Goal: Information Seeking & Learning: Compare options

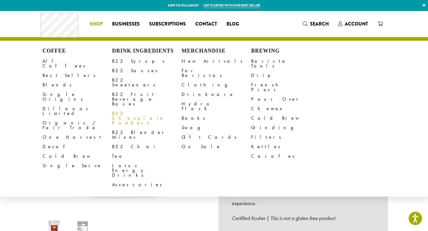
click at [143, 109] on link "B22 Chocolate Powders" at bounding box center [147, 118] width 70 height 19
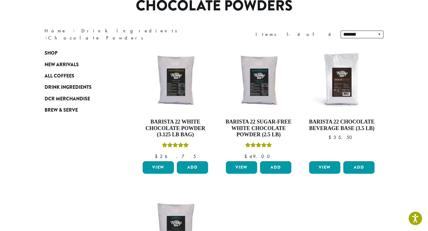
scroll to position [62, 0]
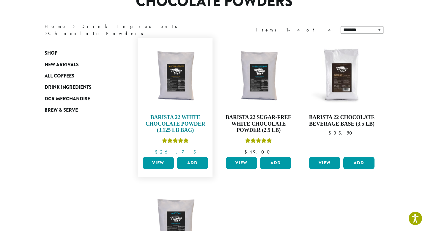
click at [184, 86] on img at bounding box center [175, 75] width 68 height 68
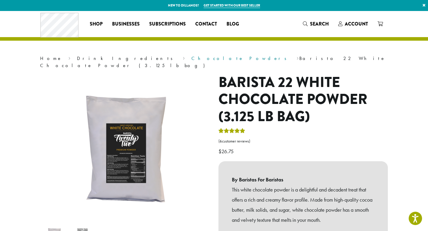
click at [192, 57] on link "Chocolate Powders" at bounding box center [241, 58] width 99 height 6
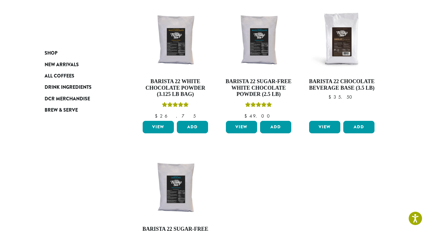
scroll to position [79, 0]
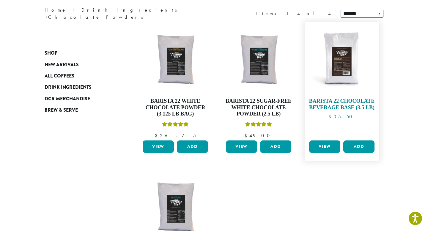
click at [350, 73] on img at bounding box center [342, 59] width 68 height 68
click at [349, 66] on img at bounding box center [342, 59] width 68 height 68
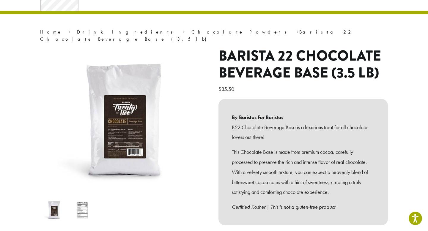
scroll to position [27, 0]
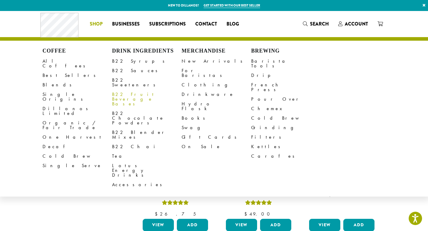
click at [131, 92] on link "B22 Fruit Beverage Bases" at bounding box center [147, 99] width 70 height 19
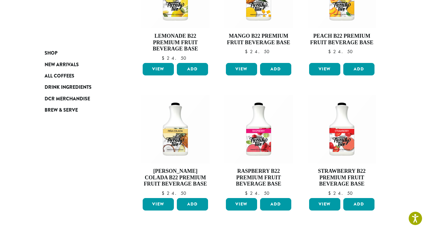
scroll to position [145, 0]
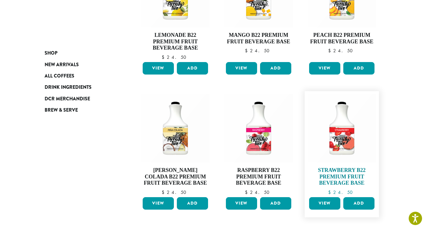
click at [351, 136] on img at bounding box center [342, 128] width 68 height 68
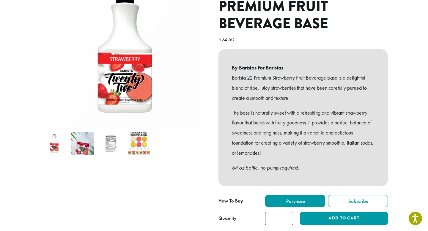
scroll to position [85, 0]
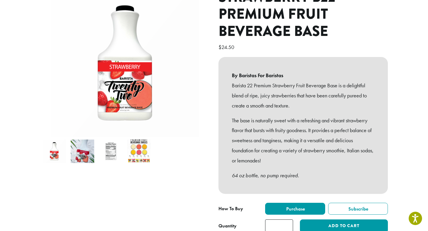
click at [134, 147] on img at bounding box center [139, 152] width 24 height 24
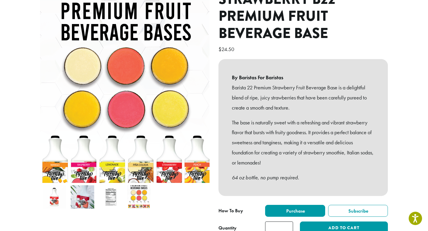
scroll to position [135, 0]
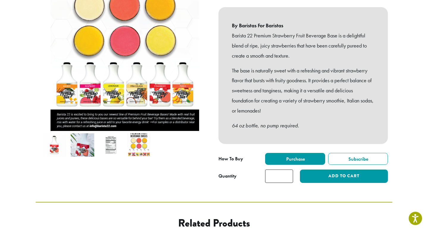
click at [57, 139] on img at bounding box center [55, 146] width 24 height 24
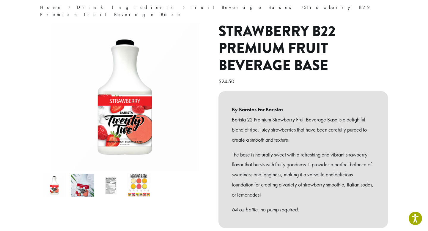
scroll to position [46, 0]
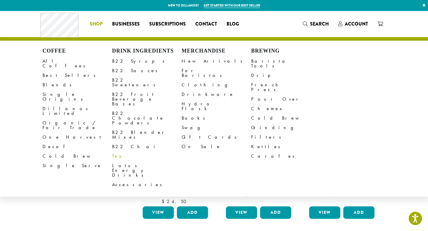
click at [117, 152] on link "Tea" at bounding box center [147, 157] width 70 height 10
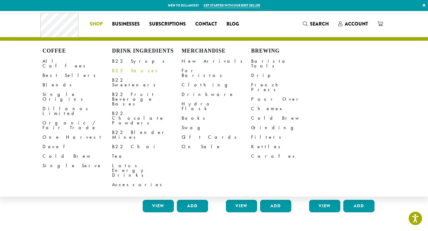
click at [125, 72] on link "B22 Sauces" at bounding box center [147, 71] width 70 height 10
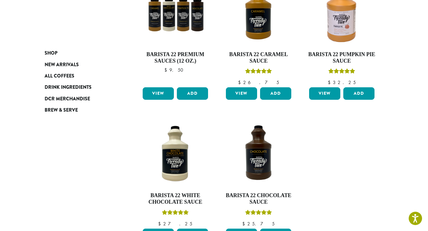
scroll to position [122, 0]
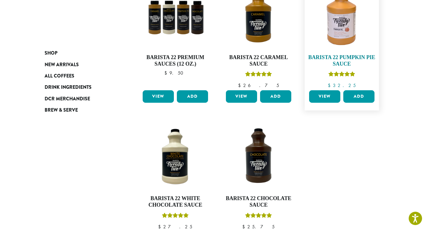
click at [338, 38] on img at bounding box center [342, 15] width 68 height 68
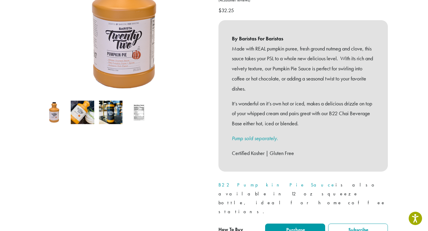
scroll to position [124, 0]
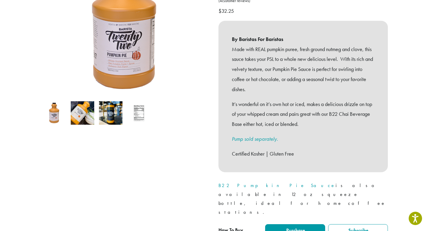
click at [134, 109] on img at bounding box center [139, 113] width 24 height 24
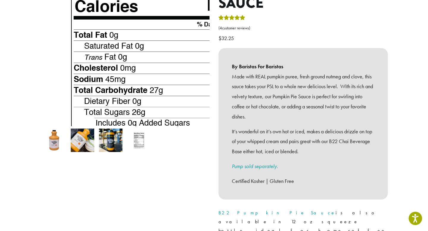
scroll to position [90, 0]
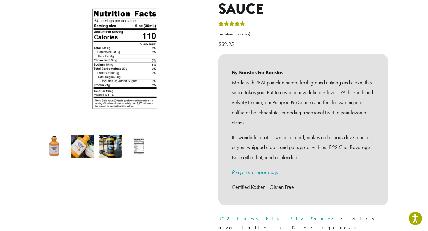
click at [78, 145] on img at bounding box center [83, 147] width 24 height 24
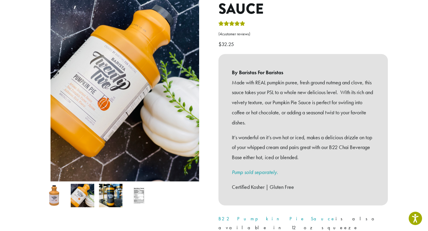
click at [138, 186] on img at bounding box center [139, 196] width 24 height 24
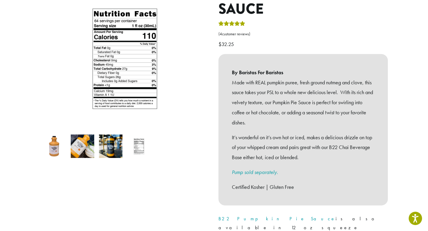
click at [285, 20] on p "$ 32.25" at bounding box center [304, 34] width 170 height 29
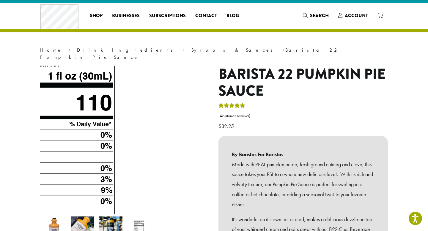
scroll to position [0, 0]
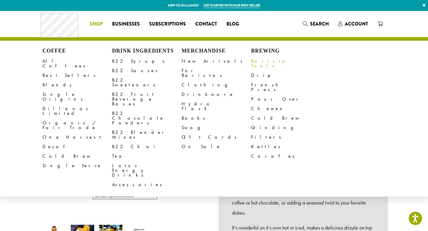
click at [268, 63] on link "Barista Tools" at bounding box center [286, 64] width 70 height 14
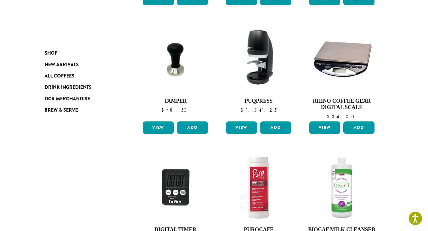
scroll to position [349, 0]
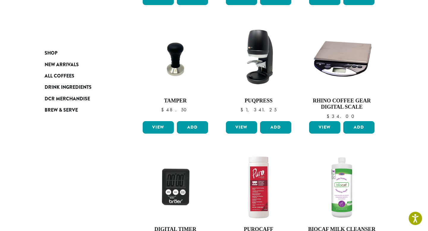
click at [134, 127] on ul "Bodum Electric Milk Frother $ 30.00 Bodum Electric Milk Frother Out of Stock Ca…" at bounding box center [259, 8] width 250 height 522
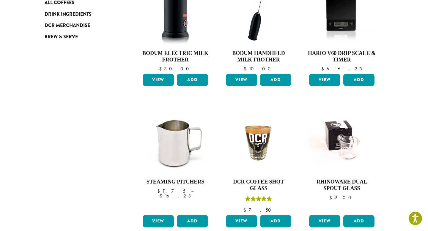
scroll to position [0, 0]
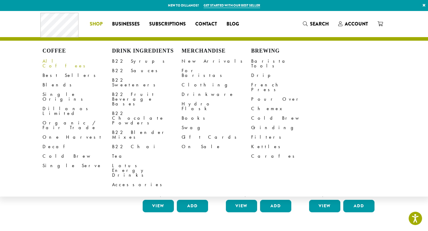
click at [57, 60] on link "All Coffees" at bounding box center [78, 64] width 70 height 14
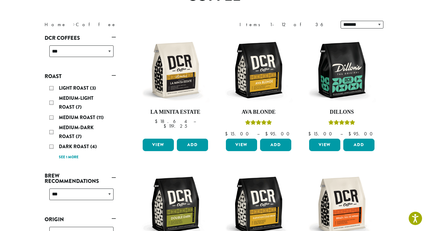
scroll to position [68, 0]
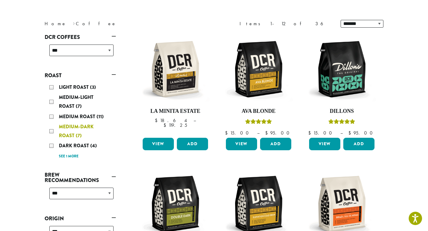
click at [53, 132] on div "Medium-Dark Roast (7)" at bounding box center [81, 132] width 64 height 18
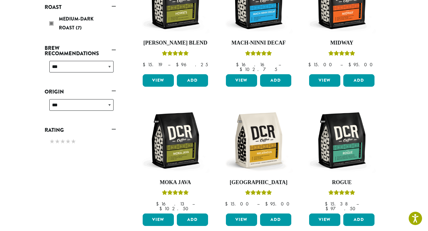
scroll to position [138, 0]
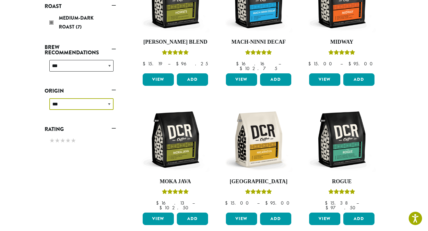
click at [110, 106] on select "**********" at bounding box center [81, 104] width 64 height 12
select select "******"
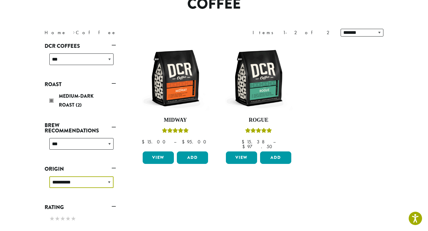
scroll to position [37, 0]
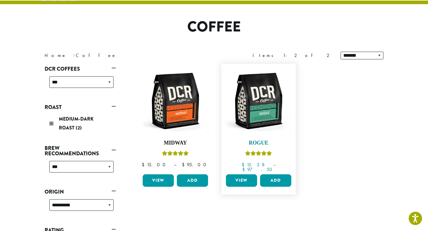
click at [260, 103] on img at bounding box center [259, 101] width 68 height 68
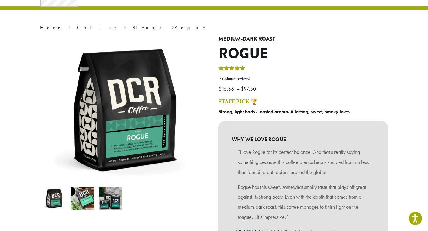
scroll to position [32, 0]
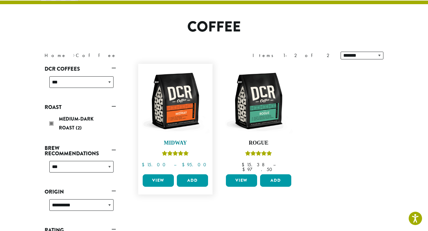
click at [187, 90] on img at bounding box center [175, 101] width 68 height 68
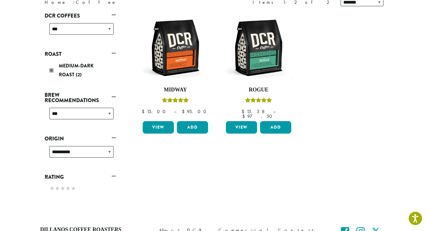
scroll to position [93, 0]
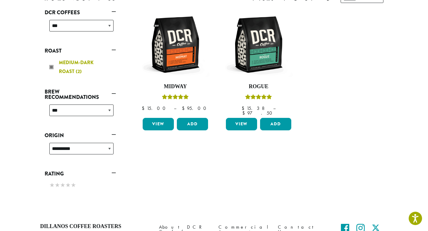
click at [53, 67] on div "Medium-Dark Roast (2)" at bounding box center [81, 67] width 64 height 18
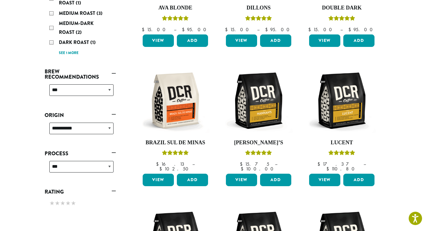
scroll to position [174, 0]
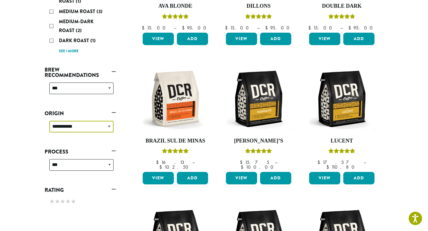
click at [110, 128] on select "**********" at bounding box center [81, 127] width 64 height 12
select select
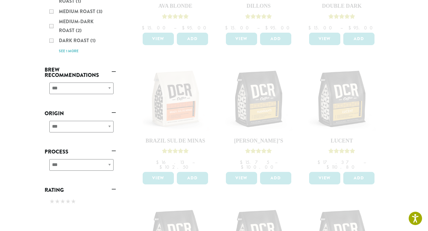
click at [109, 87] on div "**********" at bounding box center [80, 90] width 71 height 21
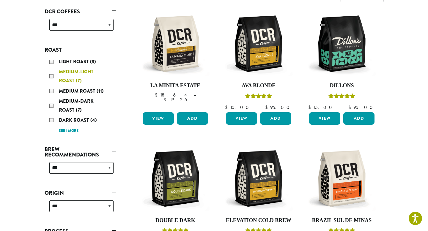
scroll to position [144, 0]
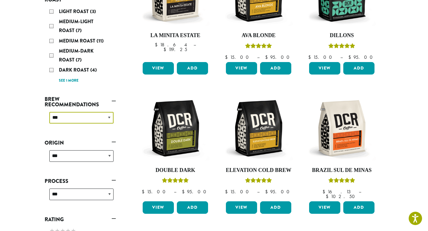
click at [108, 117] on select "**********" at bounding box center [81, 118] width 64 height 12
select select "********"
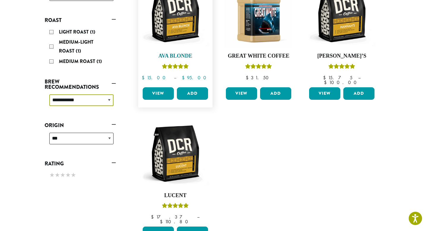
scroll to position [125, 0]
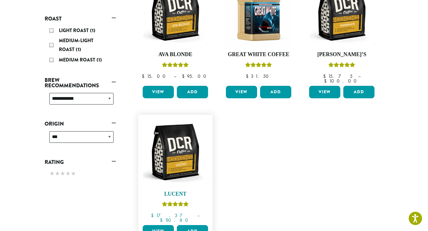
click at [170, 149] on img at bounding box center [175, 152] width 68 height 68
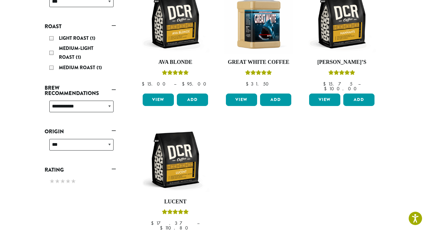
scroll to position [118, 0]
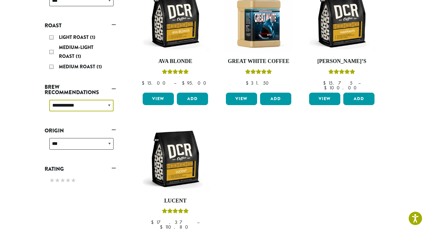
click at [104, 104] on select "**********" at bounding box center [81, 106] width 64 height 12
select select
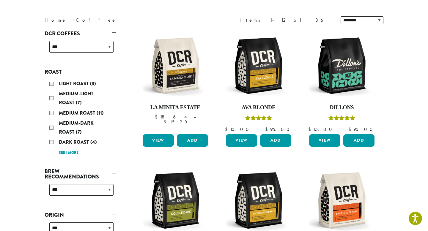
scroll to position [73, 0]
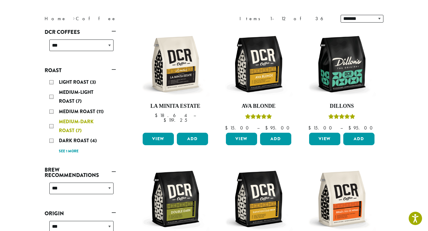
click at [51, 126] on div "Medium-Dark Roast (7)" at bounding box center [81, 127] width 64 height 18
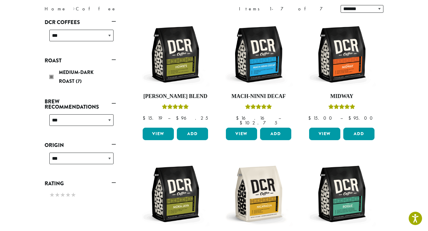
scroll to position [84, 0]
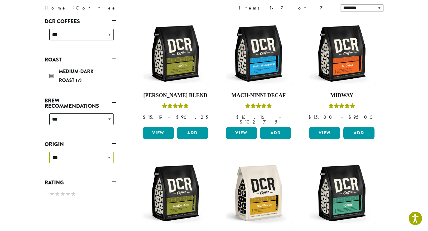
click at [109, 160] on select "**********" at bounding box center [81, 158] width 64 height 12
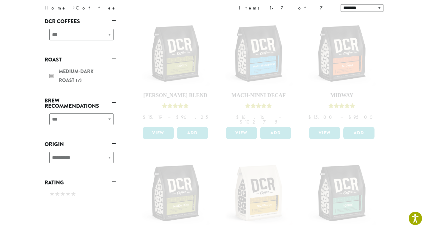
click at [108, 159] on div "**********" at bounding box center [80, 160] width 71 height 21
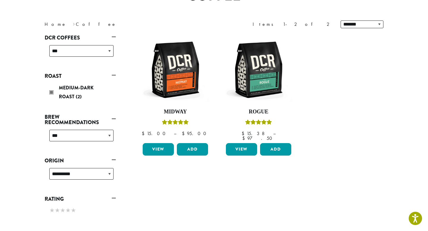
click at [111, 159] on link "Origin" at bounding box center [80, 161] width 71 height 10
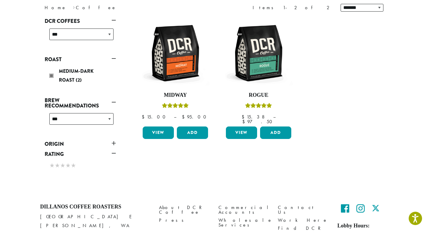
scroll to position [100, 0]
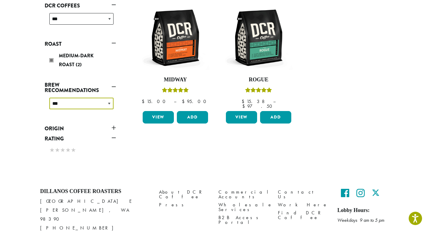
click at [108, 104] on select "**********" at bounding box center [81, 104] width 64 height 12
click at [115, 129] on link "Origin" at bounding box center [80, 129] width 71 height 10
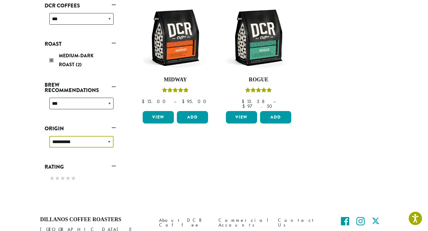
click at [108, 140] on select "**********" at bounding box center [81, 142] width 64 height 12
select select "*******"
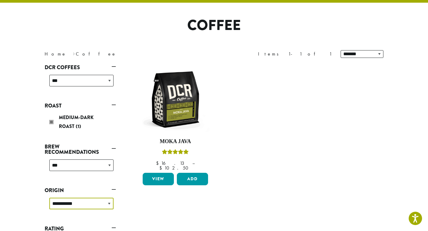
scroll to position [37, 0]
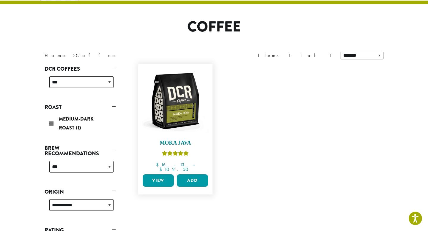
click at [175, 104] on img at bounding box center [175, 101] width 68 height 68
click at [176, 93] on img at bounding box center [175, 101] width 68 height 68
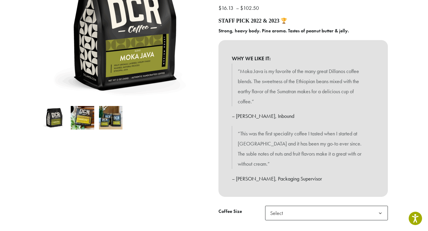
scroll to position [112, 0]
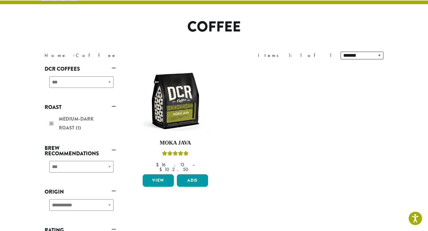
scroll to position [100, 0]
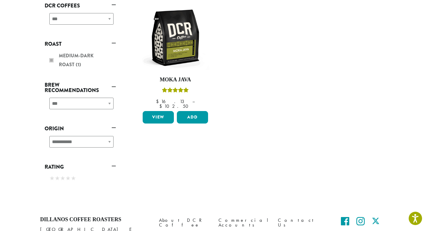
scroll to position [84, 0]
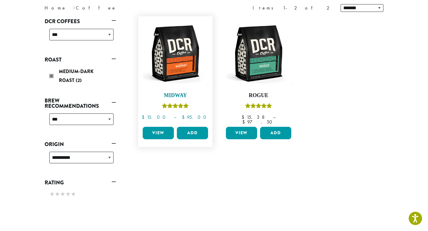
click at [183, 58] on img at bounding box center [175, 53] width 68 height 68
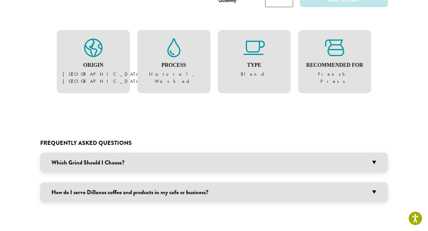
scroll to position [437, 0]
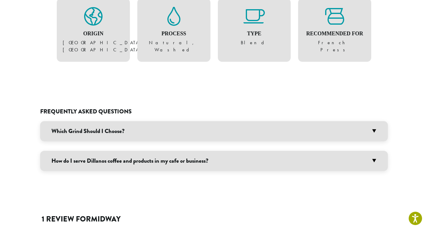
click at [377, 121] on h3 "Which Grind Should I Choose?" at bounding box center [214, 131] width 348 height 20
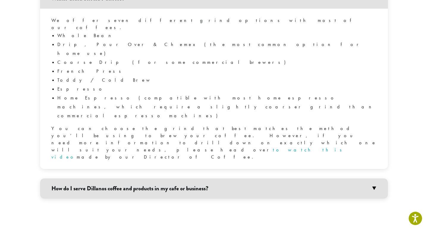
scroll to position [574, 0]
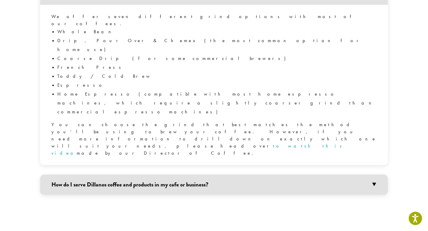
click at [375, 175] on h3 "How do I serve Dillanos coffee and products in my cafe or business?" at bounding box center [214, 185] width 348 height 20
click at [116, 204] on link "Business Services Page" at bounding box center [174, 207] width 117 height 6
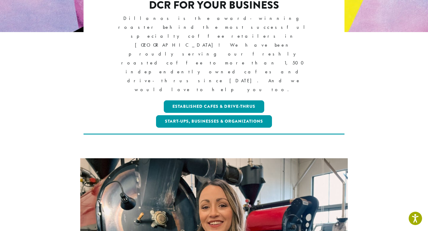
scroll to position [136, 0]
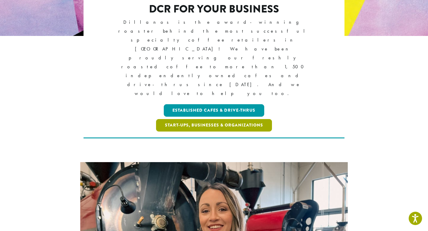
click at [215, 119] on link "Start-ups, Businesses & Organizations" at bounding box center [214, 125] width 116 height 12
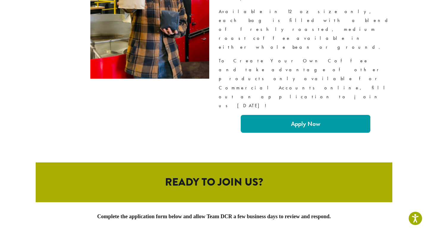
scroll to position [1072, 0]
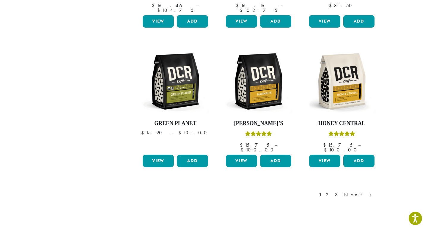
scroll to position [472, 0]
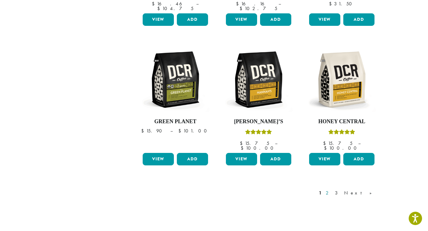
click at [332, 190] on link "2" at bounding box center [328, 193] width 7 height 7
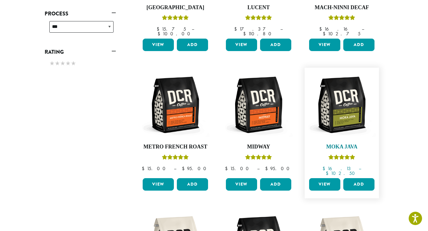
scroll to position [313, 0]
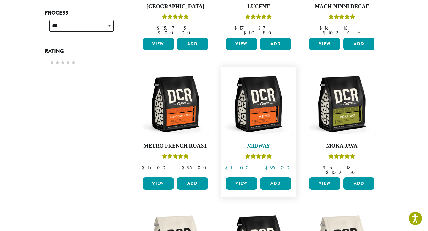
click at [261, 97] on img at bounding box center [259, 104] width 68 height 68
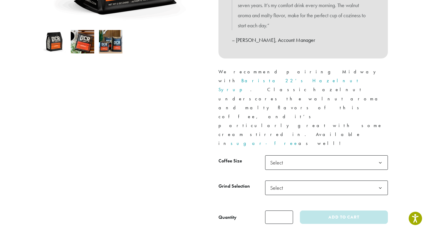
scroll to position [196, 0]
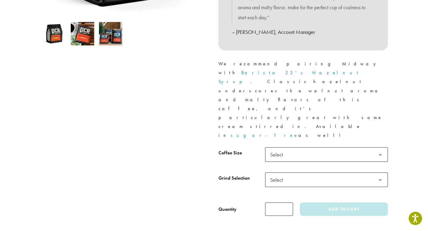
click at [377, 148] on b at bounding box center [380, 155] width 15 height 15
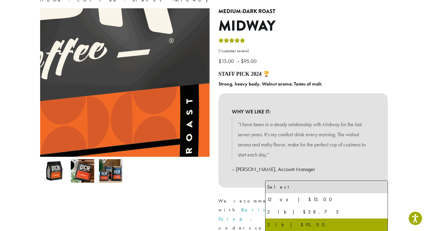
scroll to position [0, 0]
